Goal: Transaction & Acquisition: Download file/media

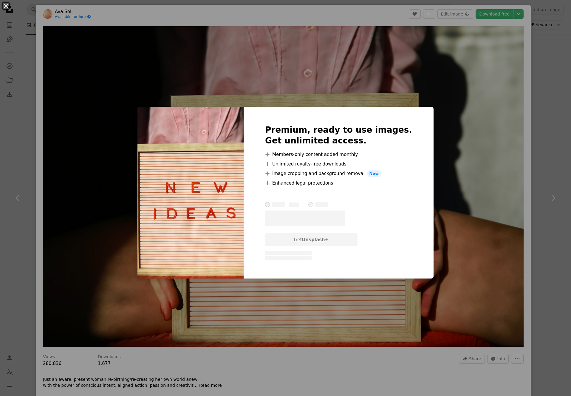
scroll to position [4848, 0]
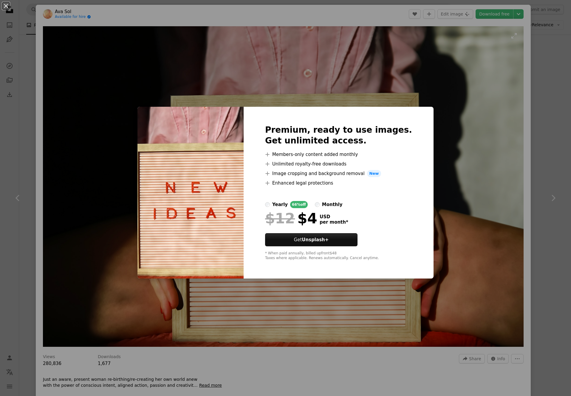
click at [369, 61] on div "An X shape Premium, ready to use images. Get unlimited access. A plus sign Memb…" at bounding box center [285, 198] width 571 height 396
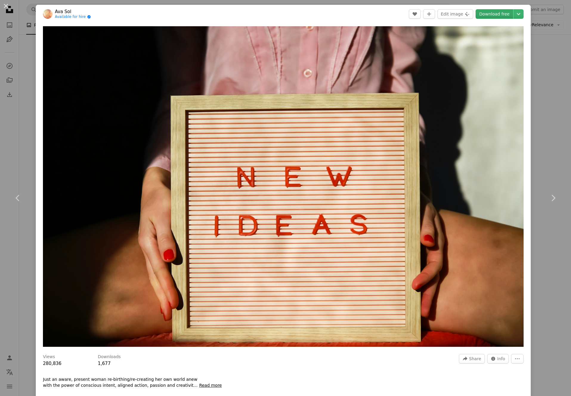
click at [497, 13] on link "Download free" at bounding box center [494, 14] width 38 height 10
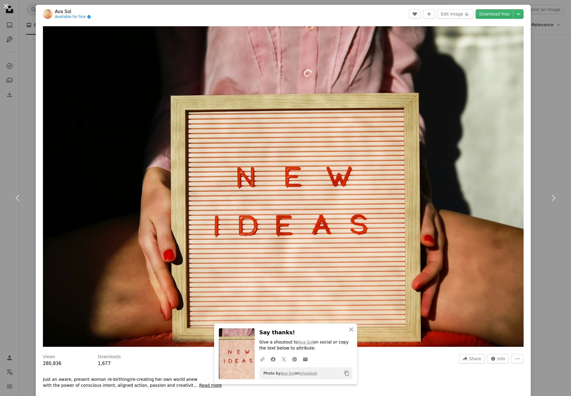
click at [7, 7] on button "An X shape" at bounding box center [5, 5] width 7 height 7
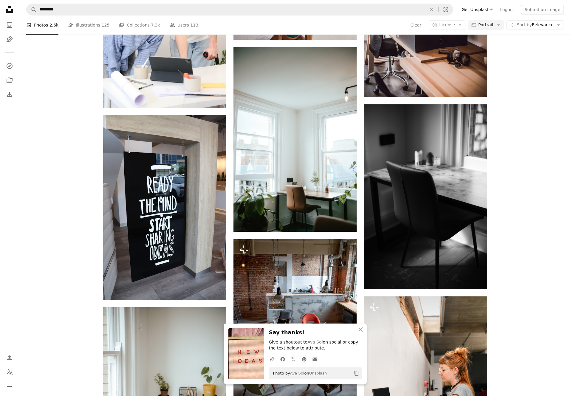
scroll to position [4849, 0]
click at [359, 330] on icon "An X shape" at bounding box center [360, 329] width 7 height 7
